Goal: Use online tool/utility: Utilize a website feature to perform a specific function

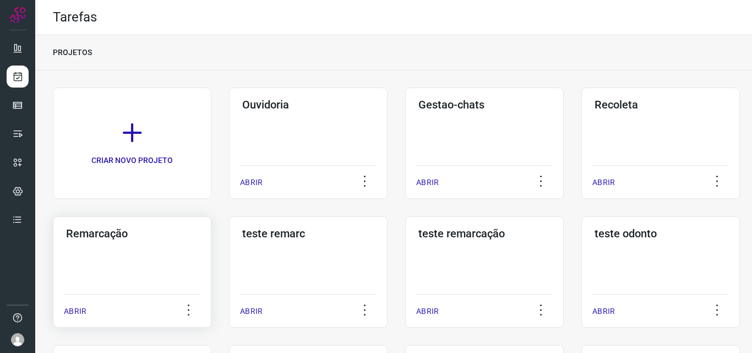
click at [188, 262] on div "Remarcação ABRIR" at bounding box center [132, 271] width 159 height 111
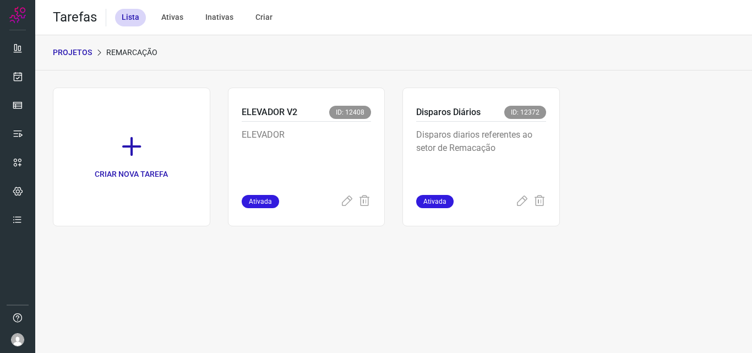
click at [499, 140] on p "Disparos diarios referentes ao setor de Remacação" at bounding box center [481, 155] width 130 height 55
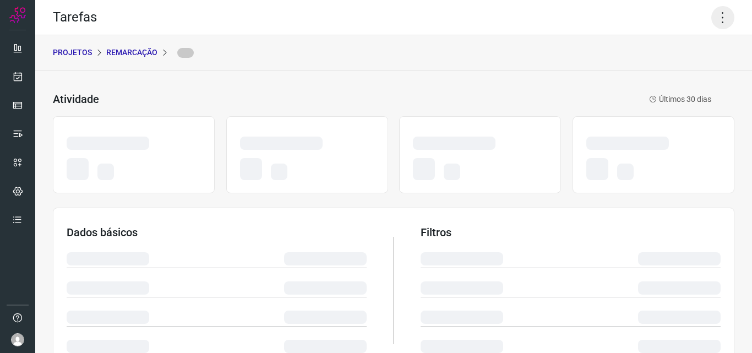
click at [716, 15] on icon at bounding box center [722, 17] width 23 height 23
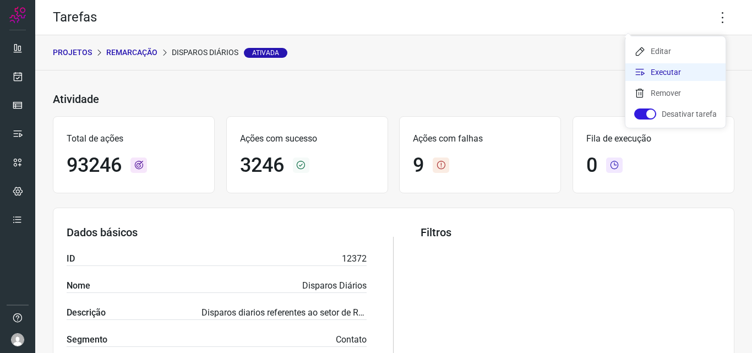
click at [666, 73] on li "Executar" at bounding box center [675, 72] width 100 height 18
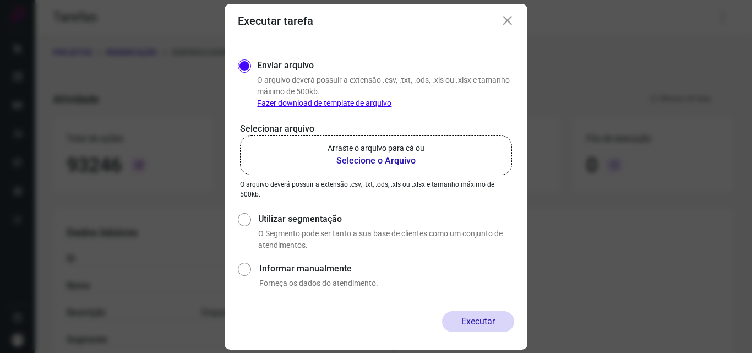
click at [447, 146] on label "Arraste o arquivo para cá ou Selecione o Arquivo" at bounding box center [376, 155] width 272 height 40
click at [0, 0] on input "Arraste o arquivo para cá ou Selecione o Arquivo" at bounding box center [0, 0] width 0 height 0
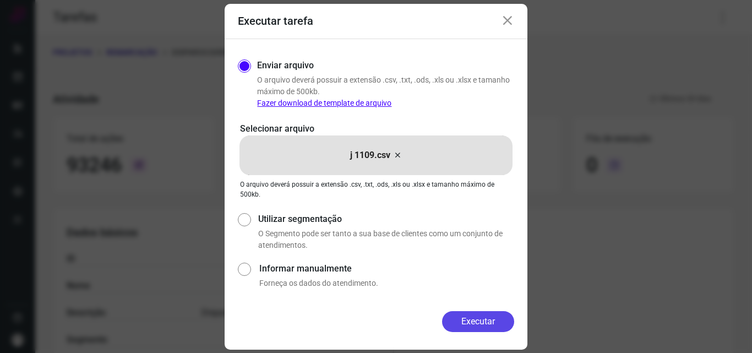
click at [456, 325] on button "Executar" at bounding box center [478, 321] width 72 height 21
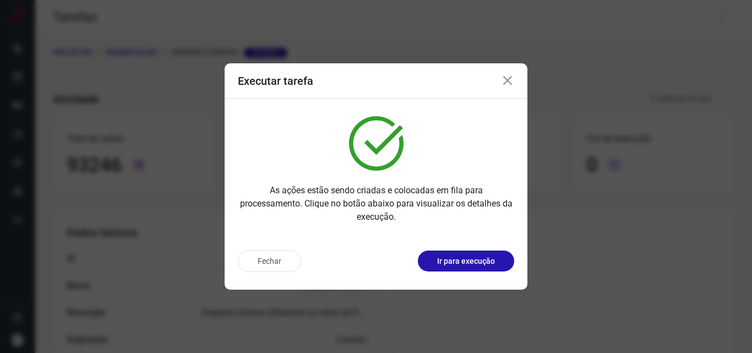
click at [465, 263] on p "Ir para execução" at bounding box center [466, 261] width 58 height 12
